Goal: Communication & Community: Answer question/provide support

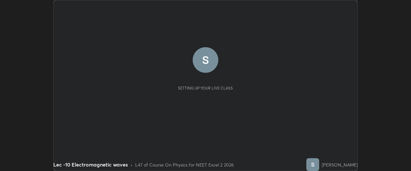
scroll to position [171, 411]
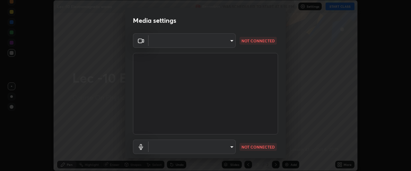
type input "dcfdf22e5c1df7ea5543dcfab5f97d1ca77f9af45aee9585751398583aede383"
type input "default"
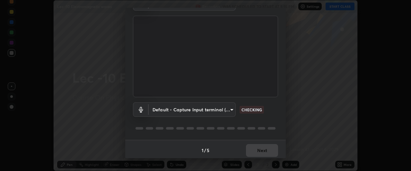
scroll to position [39, 0]
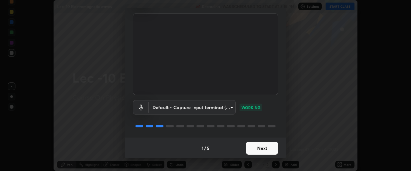
click at [255, 148] on button "Next" at bounding box center [262, 148] width 32 height 13
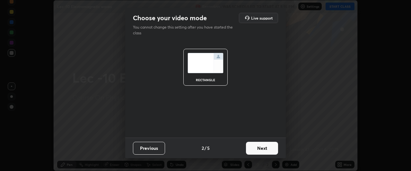
click at [256, 148] on button "Next" at bounding box center [262, 148] width 32 height 13
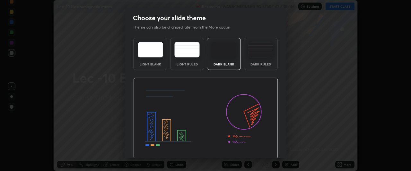
click at [259, 150] on img at bounding box center [205, 119] width 145 height 82
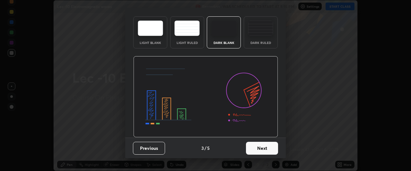
click at [256, 150] on button "Next" at bounding box center [262, 148] width 32 height 13
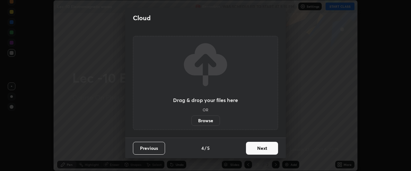
scroll to position [0, 0]
click at [254, 150] on button "Next" at bounding box center [262, 148] width 32 height 13
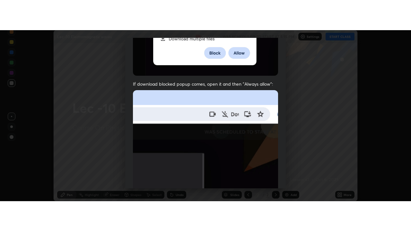
scroll to position [170, 0]
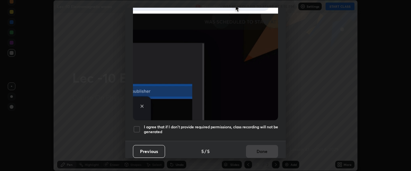
click at [139, 126] on div at bounding box center [137, 130] width 8 height 8
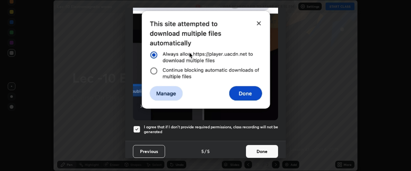
click at [253, 148] on button "Done" at bounding box center [262, 151] width 32 height 13
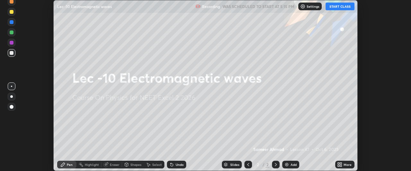
click at [342, 7] on button "START CLASS" at bounding box center [339, 7] width 29 height 8
click at [344, 164] on div "More" at bounding box center [347, 164] width 8 height 3
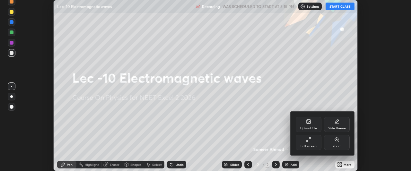
click at [310, 144] on div "Full screen" at bounding box center [309, 142] width 26 height 15
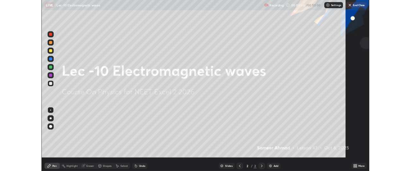
scroll to position [231, 411]
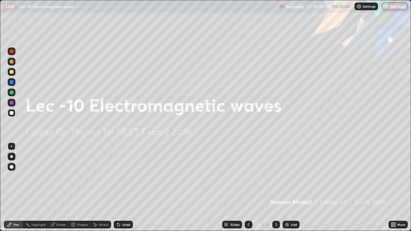
click at [292, 171] on div "Add" at bounding box center [294, 224] width 6 height 3
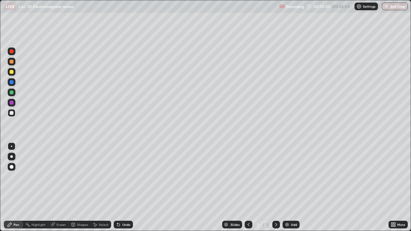
click at [97, 171] on div "Select" at bounding box center [101, 225] width 21 height 8
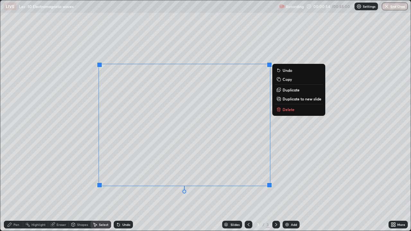
click at [13, 171] on div "Pen" at bounding box center [13, 225] width 19 height 8
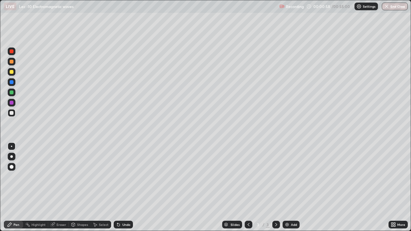
click at [121, 171] on div "Undo" at bounding box center [123, 225] width 19 height 8
click at [126, 171] on div "Undo" at bounding box center [126, 224] width 8 height 3
click at [125, 171] on div "Undo" at bounding box center [123, 225] width 19 height 8
click at [124, 171] on div "Undo" at bounding box center [123, 225] width 19 height 8
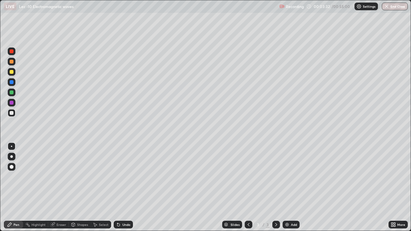
click at [124, 171] on div "Undo" at bounding box center [123, 225] width 19 height 8
click at [123, 171] on div "Undo" at bounding box center [123, 225] width 19 height 8
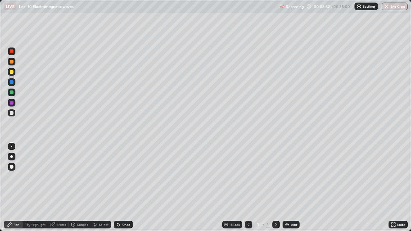
click at [123, 171] on div "Undo" at bounding box center [123, 225] width 19 height 8
click at [123, 171] on div "Undo" at bounding box center [126, 224] width 8 height 3
click at [123, 171] on div "Undo" at bounding box center [123, 225] width 19 height 8
click at [122, 171] on div "Undo" at bounding box center [123, 225] width 19 height 8
click at [122, 171] on div "Undo" at bounding box center [126, 224] width 8 height 3
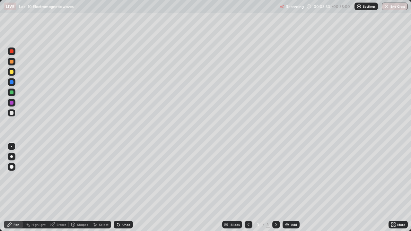
click at [122, 171] on div "Undo" at bounding box center [126, 224] width 8 height 3
click at [56, 171] on div "Eraser" at bounding box center [61, 224] width 10 height 3
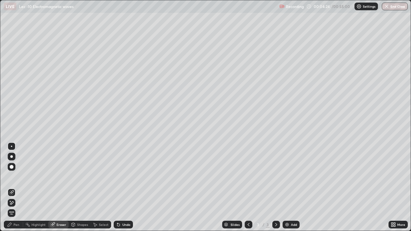
click at [11, 171] on icon at bounding box center [10, 225] width 4 height 4
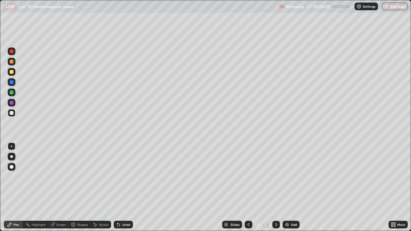
click at [10, 171] on icon at bounding box center [10, 225] width 4 height 4
click at [56, 171] on div "Eraser" at bounding box center [58, 225] width 21 height 8
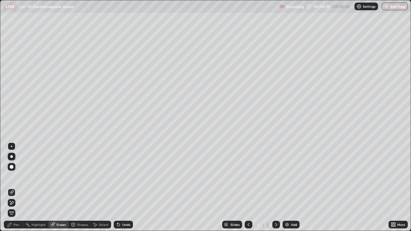
click at [10, 171] on icon at bounding box center [10, 225] width 4 height 4
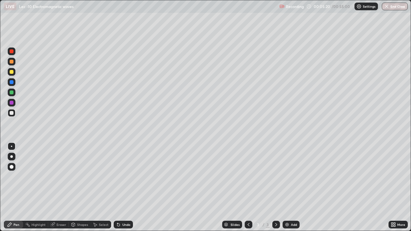
click at [100, 171] on div "Select" at bounding box center [104, 224] width 10 height 3
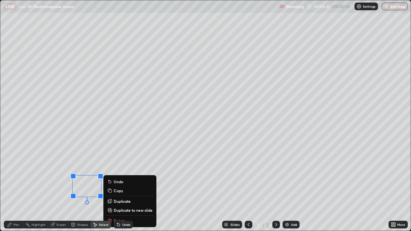
click at [119, 171] on div "Undo" at bounding box center [122, 224] width 22 height 13
click at [115, 171] on div "Undo" at bounding box center [122, 224] width 22 height 13
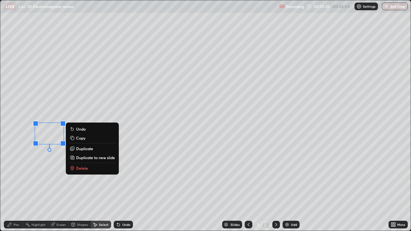
click at [79, 170] on p "Delete" at bounding box center [82, 168] width 12 height 5
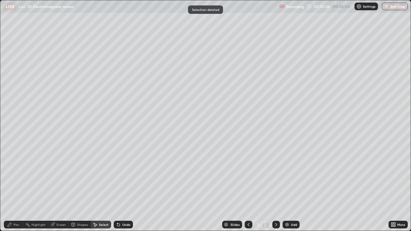
click at [99, 171] on div "Select" at bounding box center [104, 224] width 10 height 3
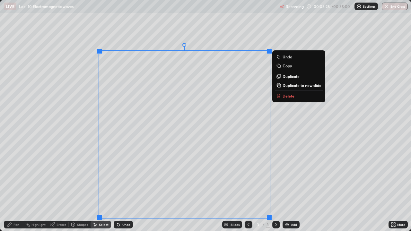
click at [290, 85] on p "Duplicate to new slide" at bounding box center [301, 85] width 39 height 5
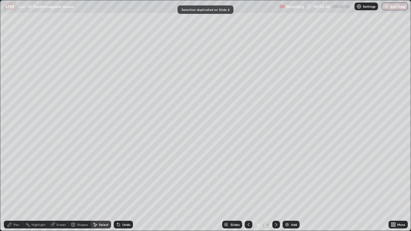
click at [13, 171] on div "Pen" at bounding box center [13, 225] width 19 height 8
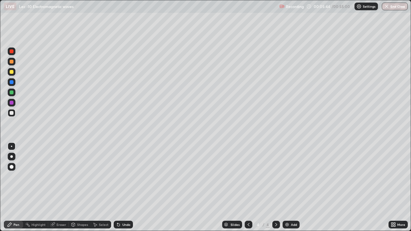
click at [248, 171] on icon at bounding box center [248, 224] width 5 height 5
click at [275, 171] on icon at bounding box center [275, 224] width 5 height 5
click at [123, 171] on div "Undo" at bounding box center [123, 225] width 19 height 8
click at [105, 171] on div "Select" at bounding box center [104, 224] width 10 height 3
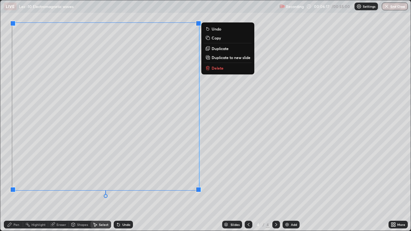
click at [13, 171] on div "Pen" at bounding box center [16, 224] width 6 height 3
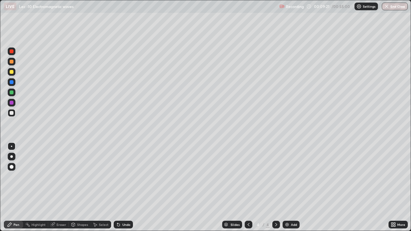
click at [291, 171] on div "Add" at bounding box center [290, 225] width 17 height 8
click at [102, 171] on div "Select" at bounding box center [104, 224] width 10 height 3
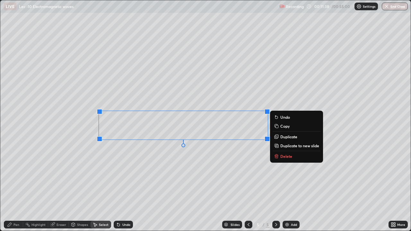
click at [112, 134] on div "0 ° Undo Copy Duplicate Duplicate to new slide Delete" at bounding box center [205, 115] width 410 height 230
click at [100, 162] on div "0 ° Undo Copy Duplicate Duplicate to new slide Delete" at bounding box center [205, 115] width 410 height 230
click at [108, 158] on div "0 ° Undo Copy Duplicate Duplicate to new slide Delete" at bounding box center [205, 115] width 410 height 230
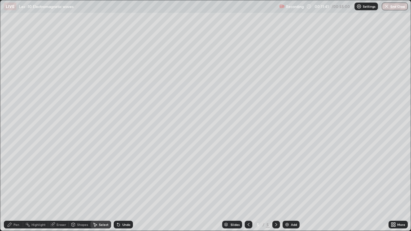
click at [56, 171] on div "Eraser" at bounding box center [58, 225] width 21 height 8
click at [18, 171] on div "Pen" at bounding box center [16, 224] width 6 height 3
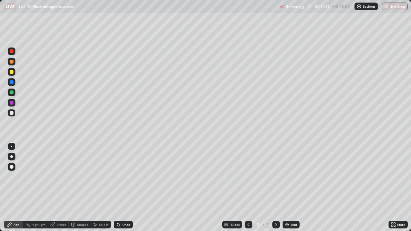
click at [291, 171] on div "Add" at bounding box center [290, 225] width 17 height 8
click at [11, 95] on div at bounding box center [12, 93] width 8 height 8
click at [247, 171] on icon at bounding box center [248, 224] width 5 height 5
click at [275, 171] on icon at bounding box center [275, 224] width 5 height 5
click at [290, 171] on div "Add" at bounding box center [290, 225] width 17 height 8
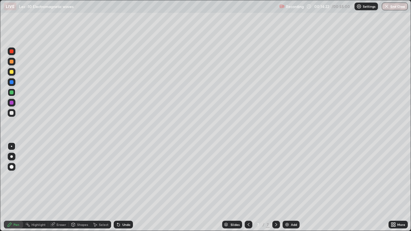
click at [289, 171] on div "Add" at bounding box center [290, 225] width 17 height 8
click at [247, 171] on icon at bounding box center [248, 224] width 5 height 5
click at [12, 113] on div at bounding box center [12, 113] width 4 height 4
click at [126, 171] on div "Undo" at bounding box center [126, 224] width 8 height 3
click at [124, 171] on div "Undo" at bounding box center [126, 224] width 8 height 3
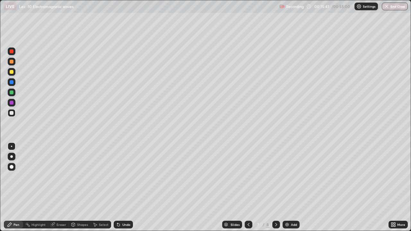
click at [126, 171] on div "Undo" at bounding box center [126, 224] width 8 height 3
click at [125, 171] on div "Undo" at bounding box center [126, 224] width 8 height 3
click at [124, 171] on div "Undo" at bounding box center [126, 224] width 8 height 3
click at [127, 171] on div "Undo" at bounding box center [123, 225] width 19 height 8
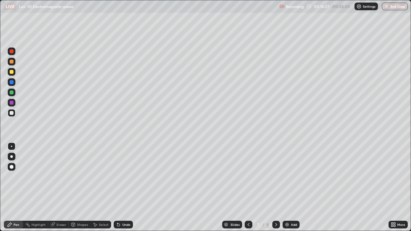
click at [276, 171] on icon at bounding box center [275, 224] width 5 height 5
click at [10, 93] on div at bounding box center [12, 93] width 8 height 8
click at [289, 171] on div "Add" at bounding box center [290, 225] width 17 height 8
click at [120, 171] on icon at bounding box center [118, 224] width 5 height 5
click at [288, 171] on img at bounding box center [286, 224] width 5 height 5
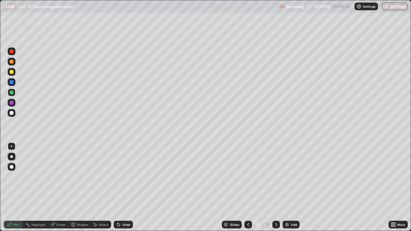
click at [248, 171] on div at bounding box center [248, 225] width 8 height 8
click at [275, 171] on icon at bounding box center [275, 224] width 5 height 5
click at [126, 171] on div "Undo" at bounding box center [126, 224] width 8 height 3
click at [11, 114] on div at bounding box center [12, 113] width 4 height 4
click at [275, 171] on icon at bounding box center [275, 224] width 5 height 5
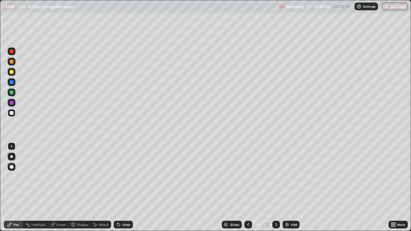
click at [292, 171] on div "Add" at bounding box center [294, 224] width 6 height 3
click at [120, 171] on div "Undo" at bounding box center [123, 225] width 19 height 8
click at [102, 171] on div "Select" at bounding box center [101, 225] width 21 height 8
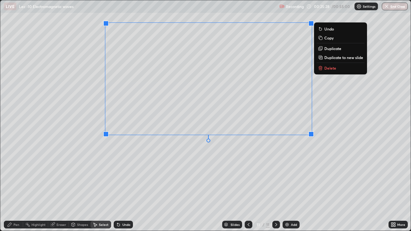
click at [329, 59] on p "Duplicate to new slide" at bounding box center [343, 57] width 39 height 5
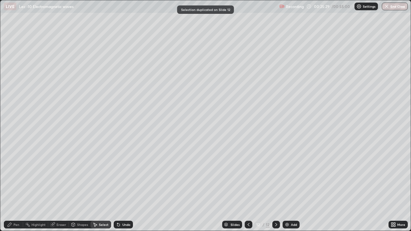
click at [9, 171] on div "Pen" at bounding box center [13, 225] width 19 height 8
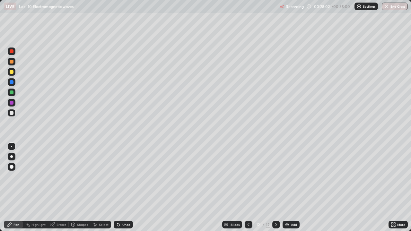
click at [248, 171] on icon at bounding box center [248, 224] width 5 height 5
click at [104, 171] on div "Select" at bounding box center [104, 224] width 10 height 3
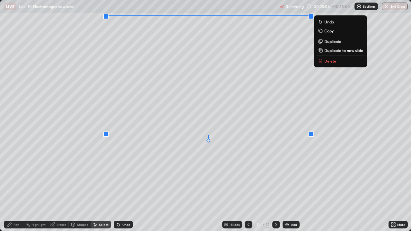
click at [322, 31] on rect at bounding box center [320, 31] width 3 height 3
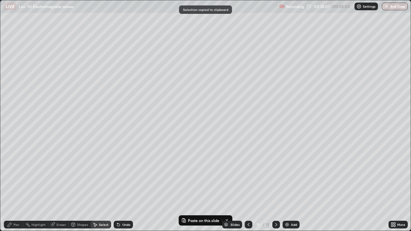
click at [274, 171] on icon at bounding box center [275, 224] width 5 height 5
click at [275, 171] on icon at bounding box center [275, 224] width 5 height 5
click at [291, 171] on div "Add" at bounding box center [294, 224] width 6 height 3
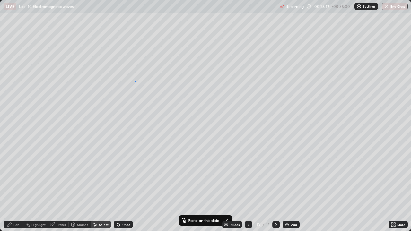
click at [135, 82] on div "0 ° Undo Copy Paste here Duplicate Duplicate to new slide Delete" at bounding box center [205, 115] width 410 height 230
click at [151, 113] on p "Paste here" at bounding box center [160, 110] width 19 height 5
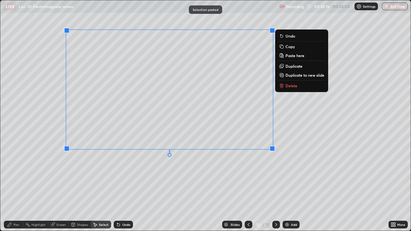
click at [11, 171] on icon at bounding box center [9, 224] width 5 height 5
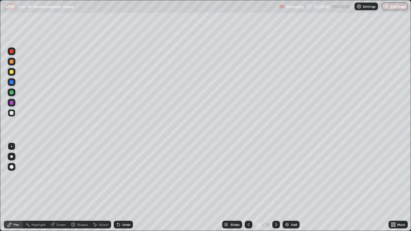
click at [123, 171] on div "Undo" at bounding box center [126, 224] width 8 height 3
click at [122, 171] on div "Undo" at bounding box center [126, 224] width 8 height 3
click at [123, 171] on div "Undo" at bounding box center [126, 224] width 8 height 3
click at [275, 171] on icon at bounding box center [275, 224] width 5 height 5
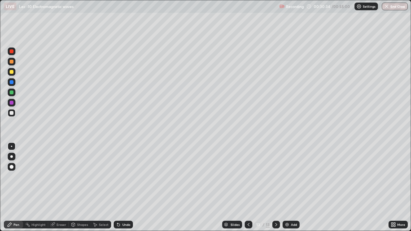
click at [292, 171] on div "Add" at bounding box center [290, 225] width 17 height 8
click at [122, 171] on div "Undo" at bounding box center [126, 224] width 8 height 3
click at [124, 171] on div "Undo" at bounding box center [123, 225] width 19 height 8
click at [125, 171] on div "Undo" at bounding box center [126, 224] width 8 height 3
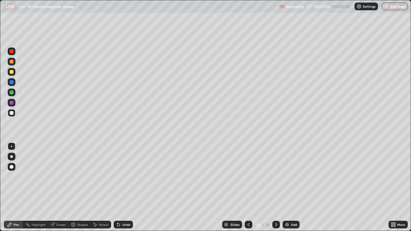
click at [125, 171] on div "Undo" at bounding box center [126, 224] width 8 height 3
click at [123, 171] on div "Undo" at bounding box center [126, 224] width 8 height 3
click at [57, 171] on div "Eraser" at bounding box center [61, 224] width 10 height 3
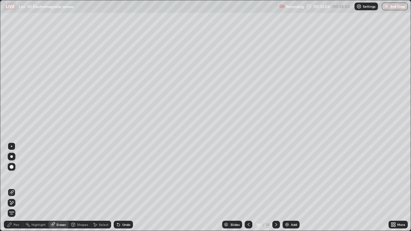
click at [10, 171] on icon at bounding box center [10, 225] width 4 height 4
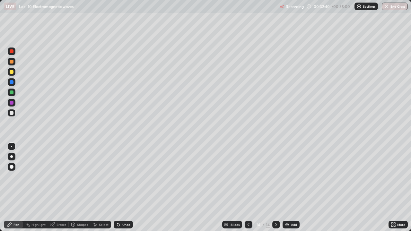
click at [54, 171] on icon at bounding box center [52, 225] width 4 height 4
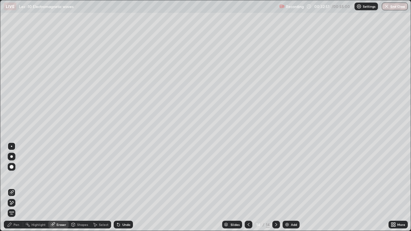
click at [14, 171] on div "Pen" at bounding box center [16, 224] width 6 height 3
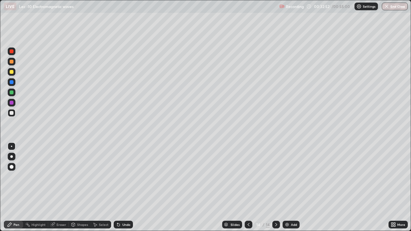
click at [12, 95] on div at bounding box center [12, 93] width 8 height 8
click at [100, 171] on div "Select" at bounding box center [104, 224] width 10 height 3
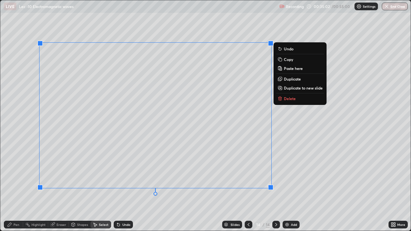
click at [296, 88] on p "Duplicate to new slide" at bounding box center [303, 87] width 39 height 5
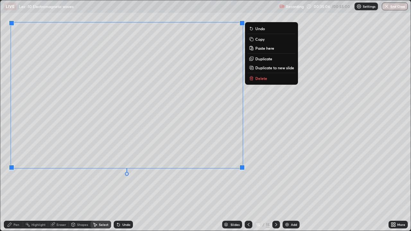
click at [10, 171] on icon at bounding box center [10, 225] width 4 height 4
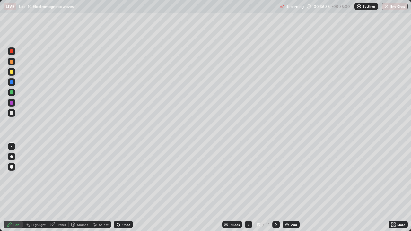
click at [101, 171] on div "Select" at bounding box center [104, 224] width 10 height 3
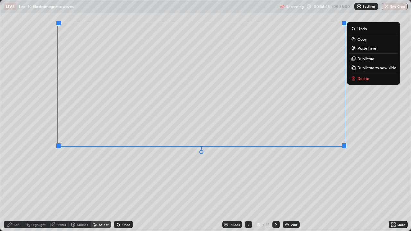
click at [27, 161] on div "0 ° Undo Copy Paste here Duplicate Duplicate to new slide Delete" at bounding box center [205, 115] width 410 height 230
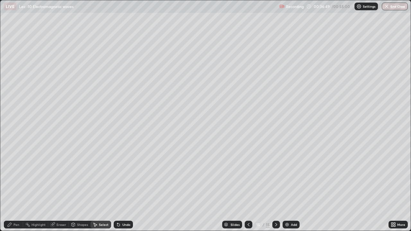
click at [13, 171] on div "Pen" at bounding box center [13, 225] width 19 height 8
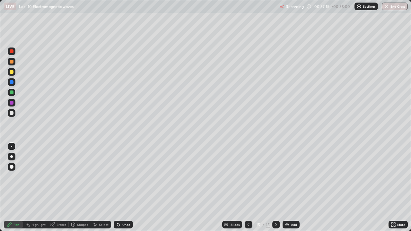
click at [124, 171] on div "Undo" at bounding box center [126, 224] width 8 height 3
click at [123, 171] on div "Undo" at bounding box center [126, 224] width 8 height 3
click at [122, 171] on div "Undo" at bounding box center [126, 224] width 8 height 3
click at [125, 171] on div "Undo" at bounding box center [126, 224] width 8 height 3
click at [294, 171] on div "Add" at bounding box center [290, 225] width 17 height 8
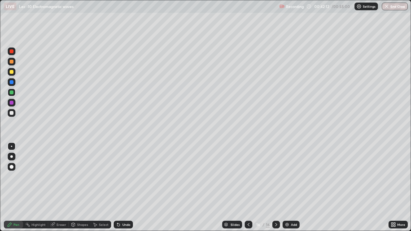
click at [288, 171] on img at bounding box center [286, 224] width 5 height 5
click at [125, 171] on div "Undo" at bounding box center [126, 224] width 8 height 3
click at [288, 171] on img at bounding box center [286, 224] width 5 height 5
click at [250, 171] on icon at bounding box center [248, 224] width 5 height 5
click at [105, 171] on div "Select" at bounding box center [101, 225] width 21 height 8
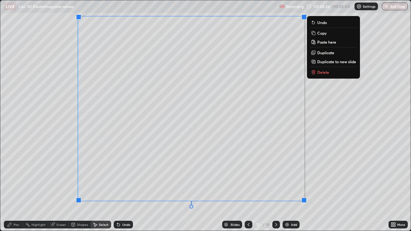
click at [323, 33] on p "Copy" at bounding box center [321, 32] width 9 height 5
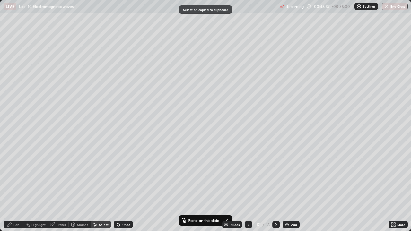
click at [273, 171] on div at bounding box center [276, 225] width 8 height 8
click at [274, 171] on icon at bounding box center [275, 224] width 5 height 5
click at [275, 171] on icon at bounding box center [275, 224] width 5 height 5
click at [289, 171] on div "Add" at bounding box center [290, 225] width 17 height 8
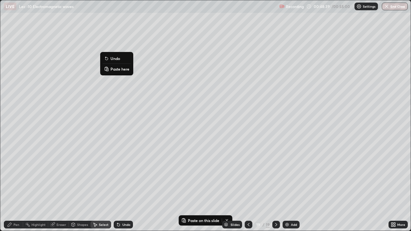
click at [116, 68] on p "Paste here" at bounding box center [119, 68] width 19 height 5
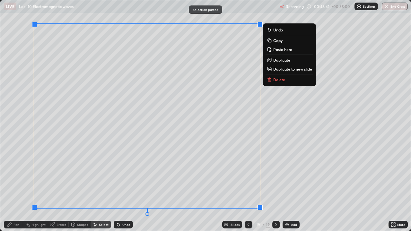
click at [11, 171] on icon at bounding box center [10, 225] width 4 height 4
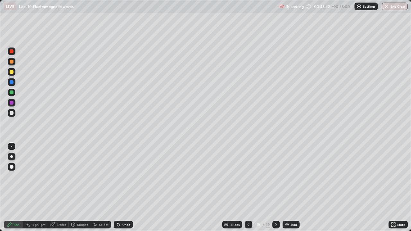
click at [10, 113] on div at bounding box center [12, 113] width 4 height 4
click at [124, 171] on div "Undo" at bounding box center [123, 225] width 19 height 8
click at [125, 171] on div "Undo" at bounding box center [123, 225] width 19 height 8
click at [123, 171] on div "Undo" at bounding box center [123, 225] width 19 height 8
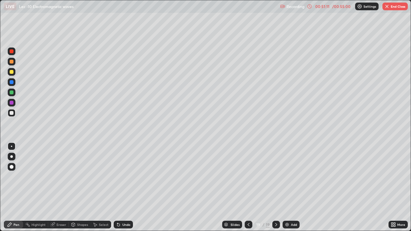
click at [124, 171] on div "Undo" at bounding box center [123, 225] width 19 height 8
click at [125, 171] on div "Undo" at bounding box center [126, 224] width 8 height 3
click at [124, 171] on div "Undo" at bounding box center [126, 224] width 8 height 3
click at [123, 171] on div "Undo" at bounding box center [126, 224] width 8 height 3
click at [124, 171] on div "Undo" at bounding box center [126, 224] width 8 height 3
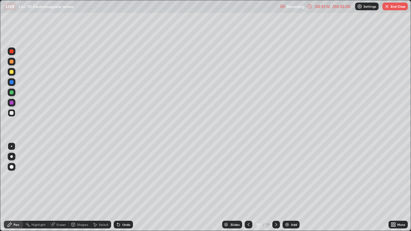
click at [124, 171] on div "Undo" at bounding box center [126, 224] width 8 height 3
click at [125, 171] on div "Undo" at bounding box center [126, 224] width 8 height 3
click at [126, 171] on div "Undo" at bounding box center [126, 224] width 8 height 3
click at [125, 171] on div "Undo" at bounding box center [126, 224] width 8 height 3
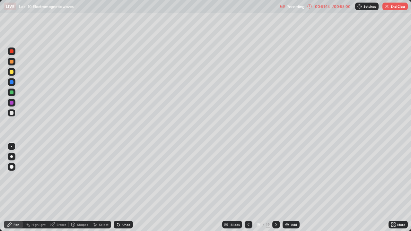
click at [124, 171] on div "Undo" at bounding box center [126, 224] width 8 height 3
click at [125, 171] on div "Undo" at bounding box center [126, 224] width 8 height 3
click at [126, 171] on div "Undo" at bounding box center [126, 224] width 8 height 3
click at [125, 171] on div "Undo" at bounding box center [123, 225] width 19 height 8
click at [124, 171] on div "Undo" at bounding box center [123, 225] width 19 height 8
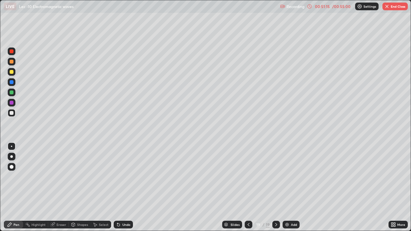
click at [125, 171] on div "Undo" at bounding box center [123, 225] width 19 height 8
click at [121, 171] on div "Undo" at bounding box center [123, 225] width 19 height 8
click at [287, 171] on img at bounding box center [286, 224] width 5 height 5
click at [117, 171] on icon at bounding box center [118, 225] width 3 height 3
click at [58, 171] on div "Eraser" at bounding box center [61, 224] width 10 height 3
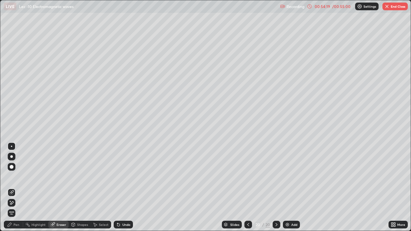
click at [14, 171] on div "Pen" at bounding box center [16, 224] width 6 height 3
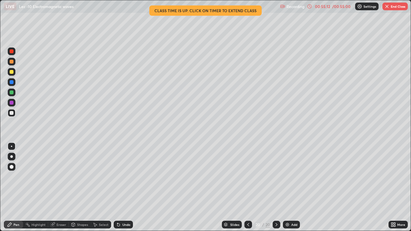
click at [396, 5] on button "End Class" at bounding box center [394, 7] width 25 height 8
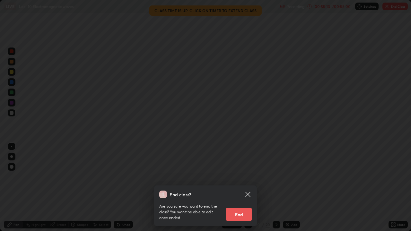
click at [244, 171] on button "End" at bounding box center [239, 214] width 26 height 13
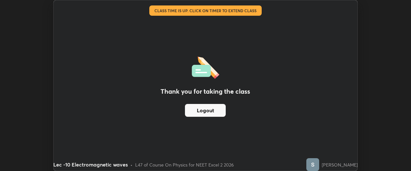
scroll to position [31928, 31688]
